Goal: Use online tool/utility: Utilize a website feature to perform a specific function

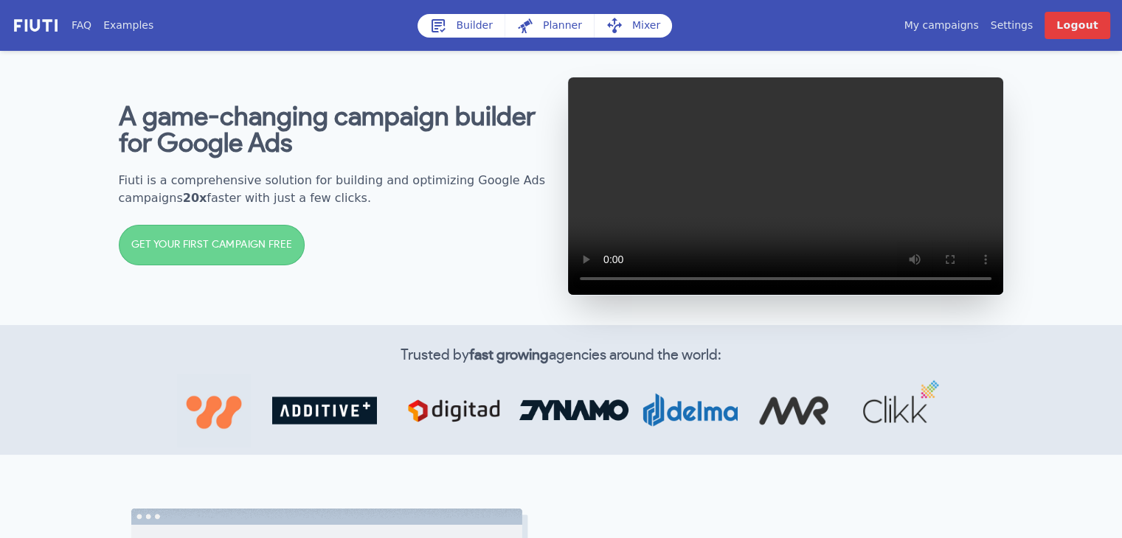
click at [464, 30] on link "Builder" at bounding box center [460, 26] width 87 height 24
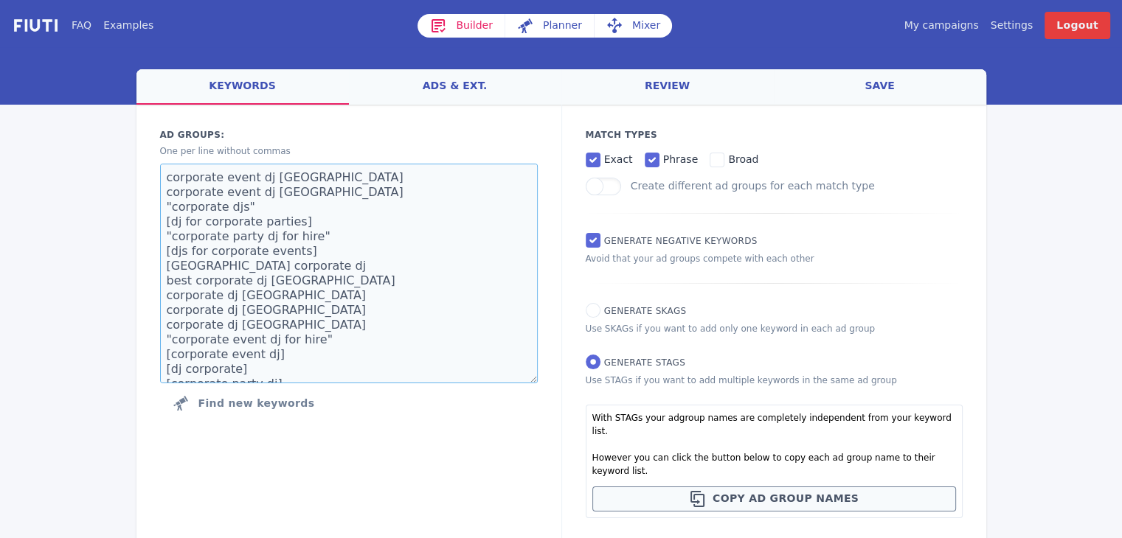
click at [455, 217] on textarea "corporate event dj [GEOGRAPHIC_DATA] corporate event dj [GEOGRAPHIC_DATA] "corp…" at bounding box center [349, 274] width 378 height 220
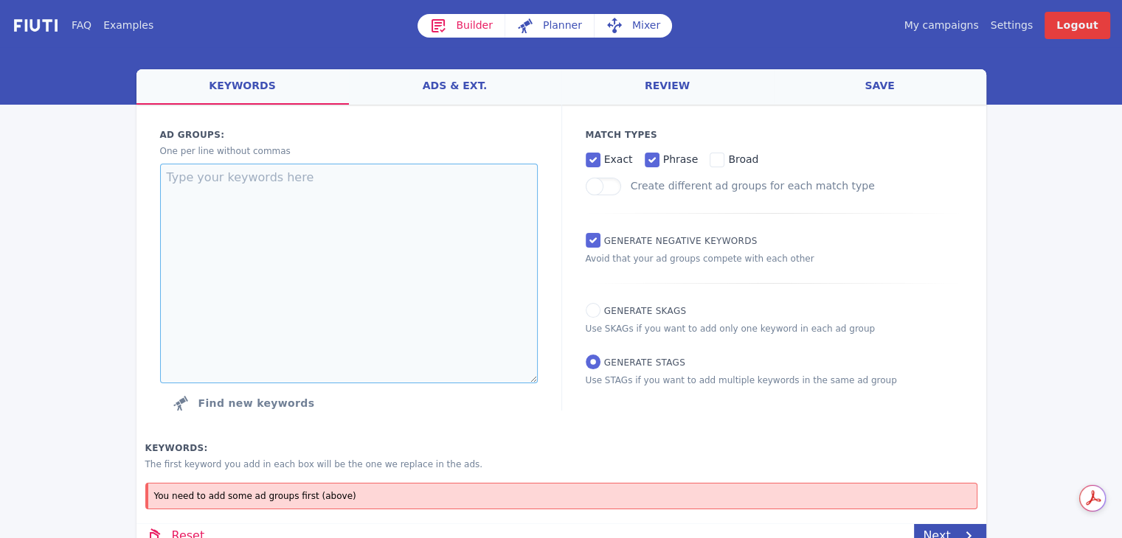
paste textarea ""aerialist performers" "aerialists for events" "aerialists for hire" "aerialist…"
type textarea ""aerialist performers" "aerialists for events" "aerialists for hire" "aerialist…"
click at [630, 321] on div "Match Types exact phrase broad Create different ad groups for each match type G…" at bounding box center [773, 258] width 425 height 306
click at [595, 318] on input "Generate SKAGs" at bounding box center [593, 310] width 15 height 15
radio input "true"
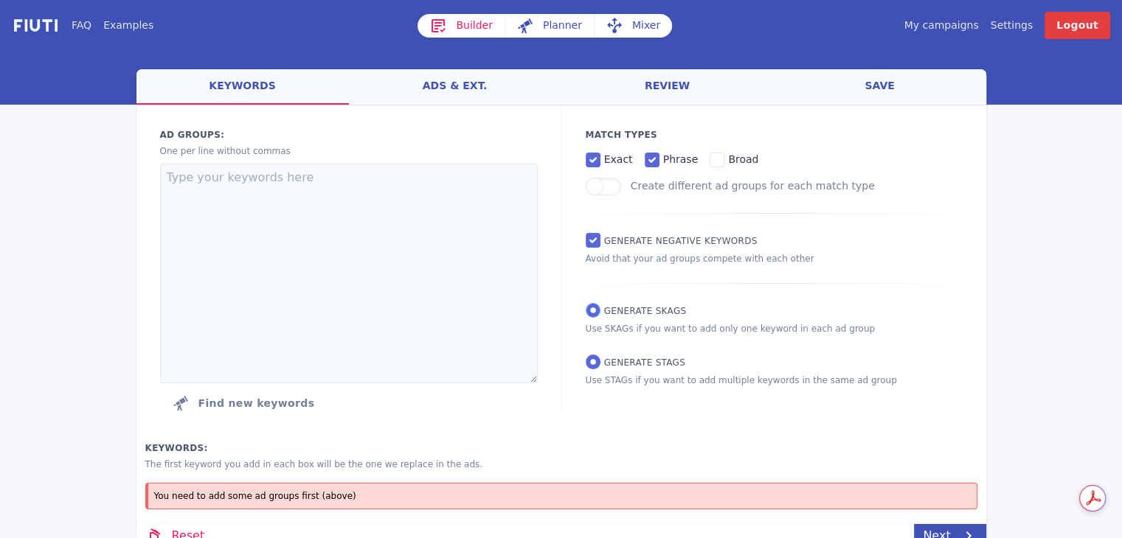
radio input "false"
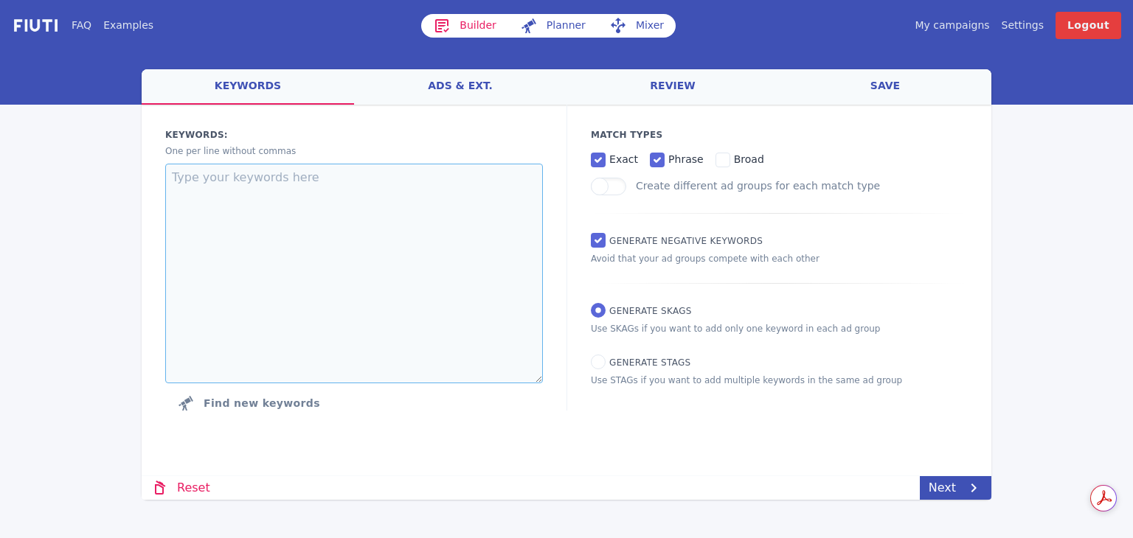
click at [465, 292] on textarea at bounding box center [354, 274] width 378 height 220
paste textarea ""aerialist performers" "aerialists for events" "aerialists for hire" "aerialist…"
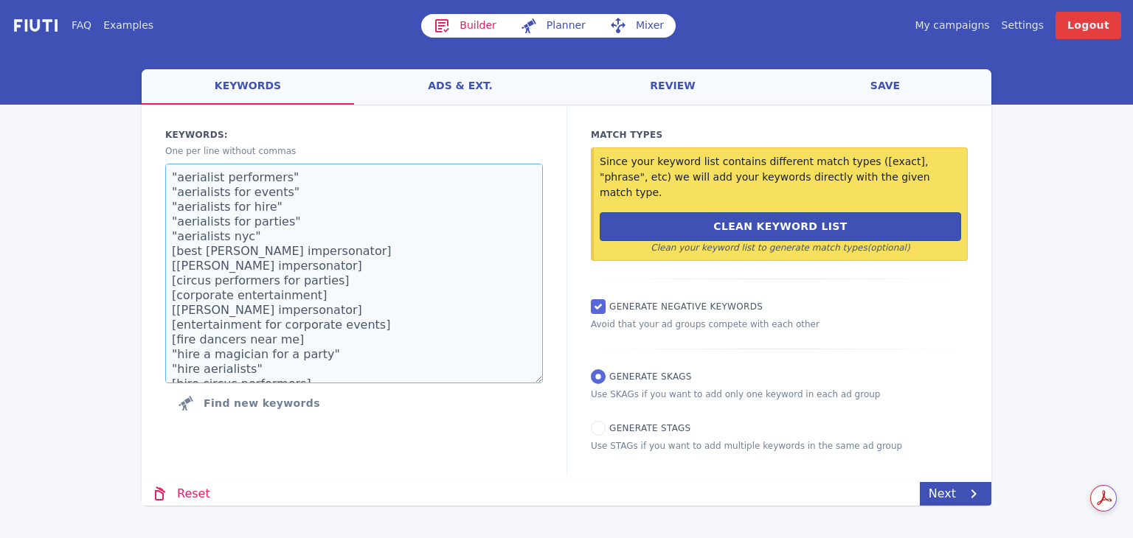
scroll to position [364, 0]
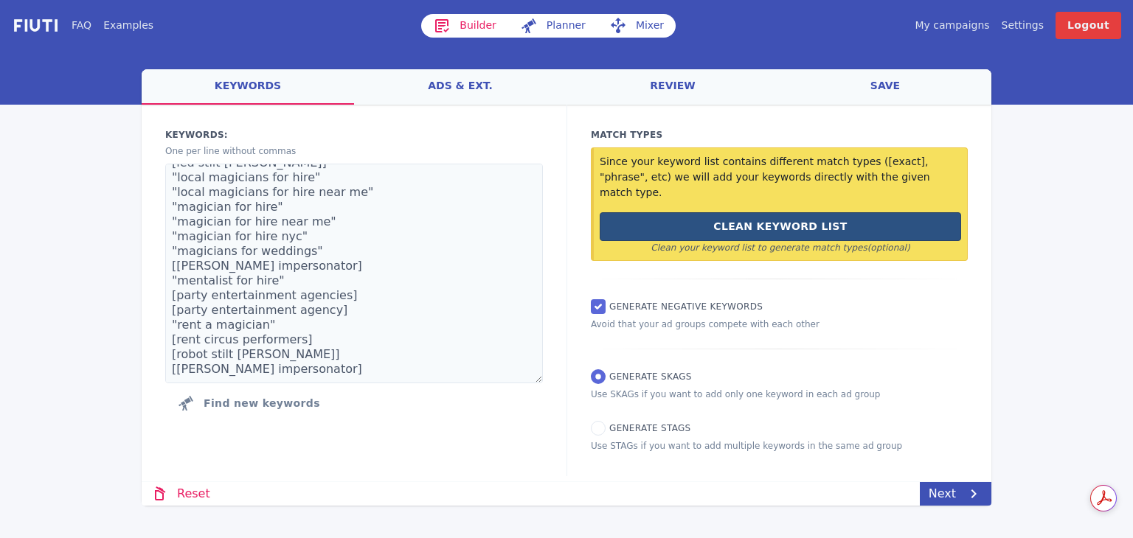
click at [691, 212] on button "Clean Keyword List" at bounding box center [780, 226] width 361 height 29
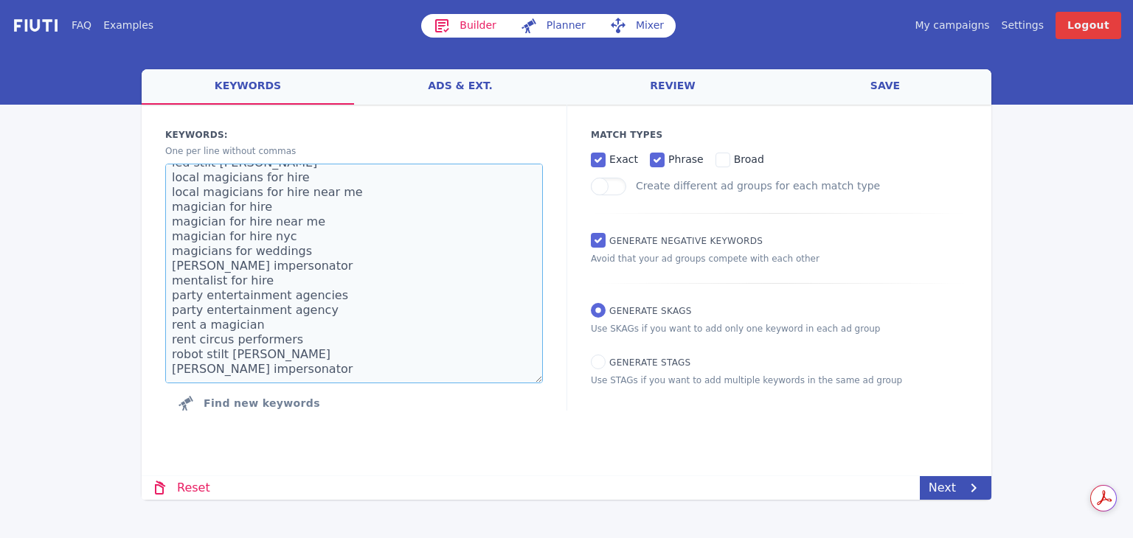
click at [392, 368] on textarea "aerialist performers aerialists for events aerialists for hire aerialists for p…" at bounding box center [354, 274] width 378 height 220
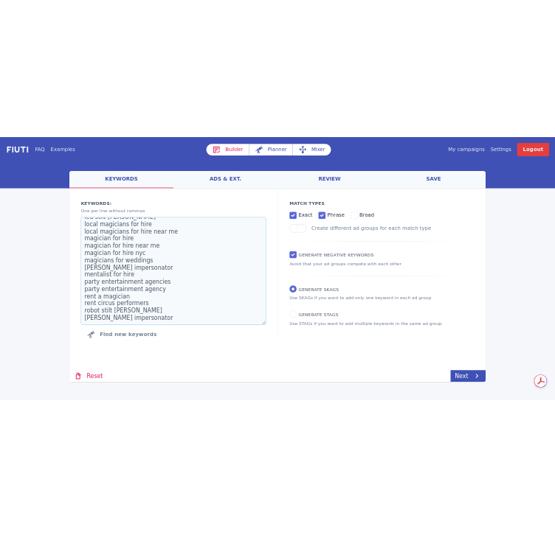
scroll to position [354, 0]
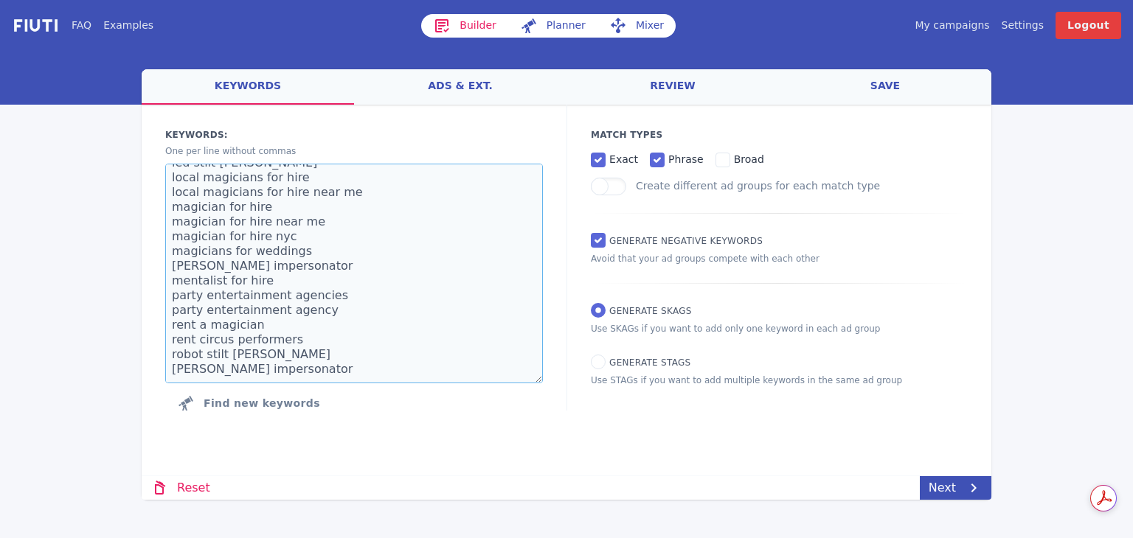
type textarea "aerialist performers aerialists for events aerialists for hire aerialists for p…"
